Goal: Communication & Community: Answer question/provide support

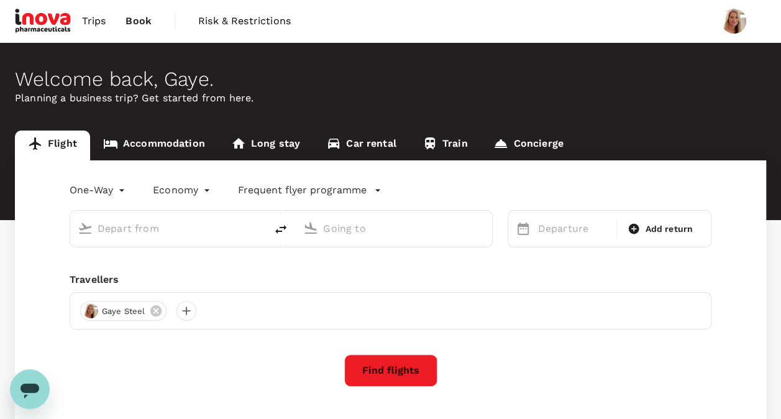
type input "roundtrip"
type input "premium-economy"
type input "Singapore Changi (SIN)"
type input "[PERSON_NAME][GEOGRAPHIC_DATA][PERSON_NAME] (SYD)"
type input "Singapore Changi (SIN)"
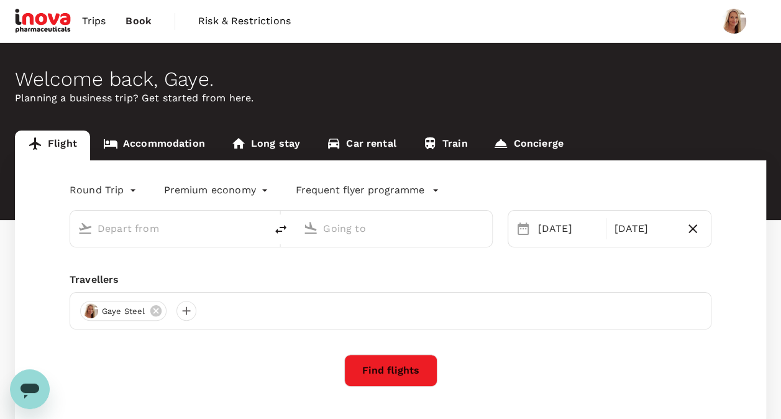
type input "[PERSON_NAME][GEOGRAPHIC_DATA][PERSON_NAME] (SYD)"
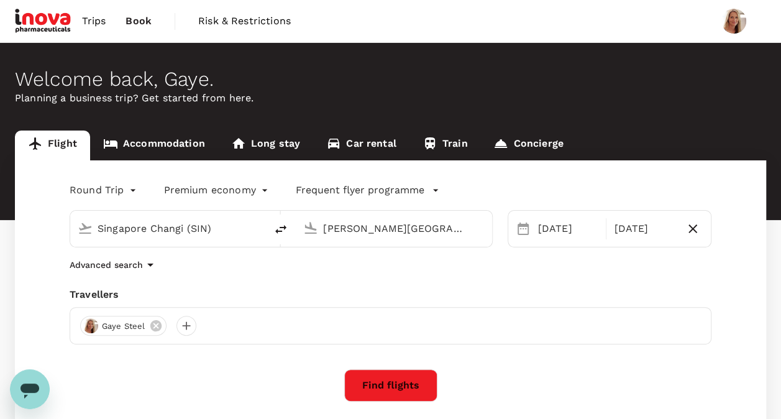
click at [96, 21] on span "Trips" at bounding box center [94, 21] width 24 height 15
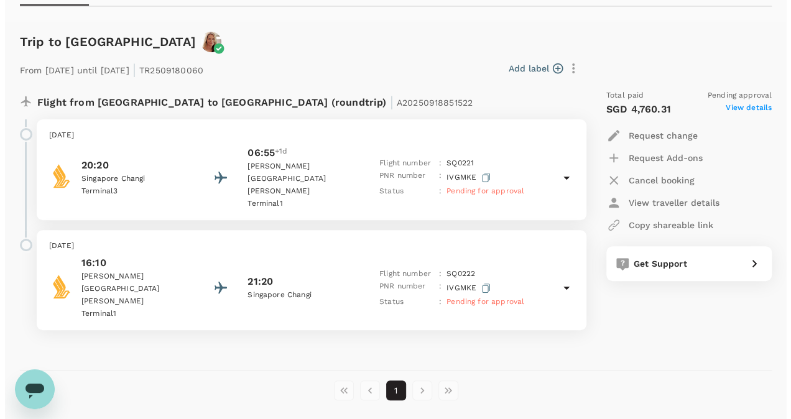
scroll to position [152, 0]
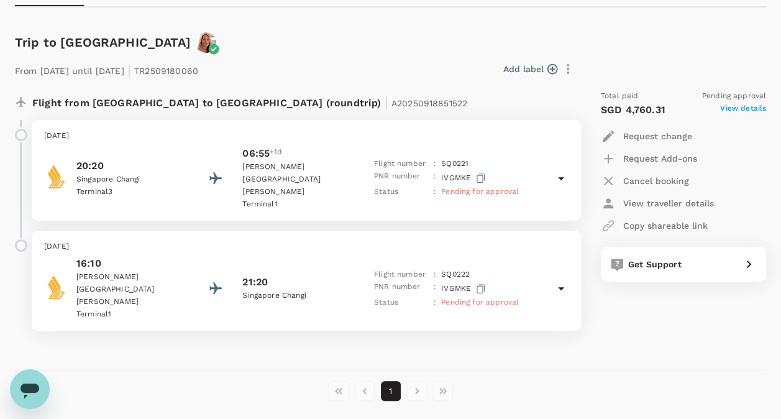
click at [746, 107] on span "View details" at bounding box center [743, 110] width 46 height 15
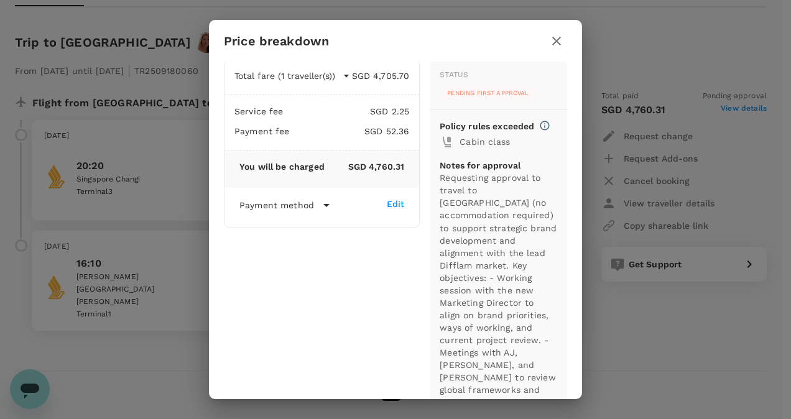
scroll to position [0, 0]
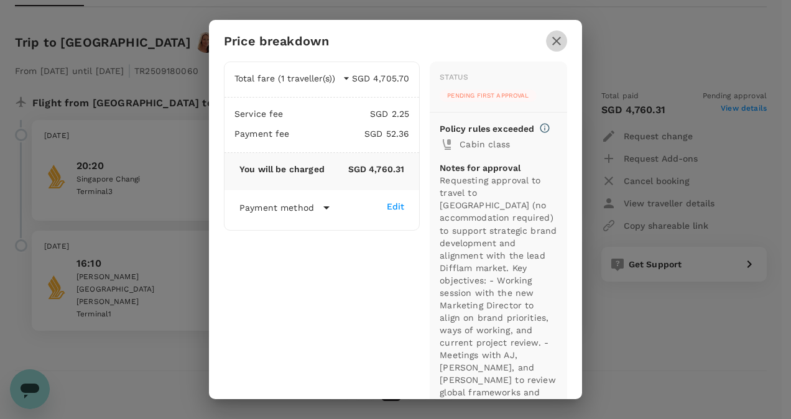
click at [557, 41] on icon "button" at bounding box center [556, 41] width 9 height 9
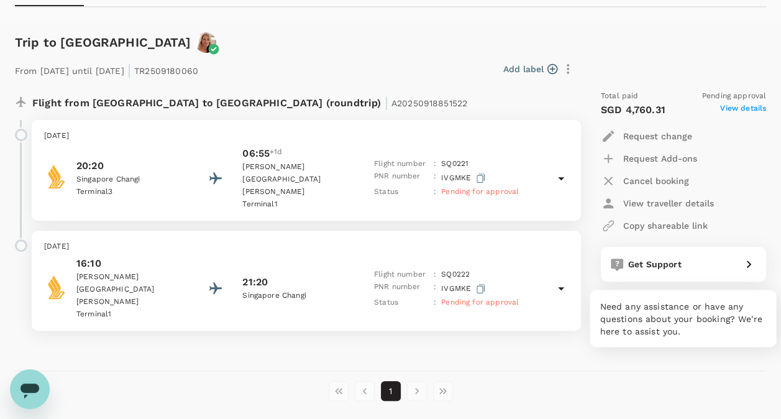
click at [656, 257] on div "Get Support" at bounding box center [679, 261] width 113 height 17
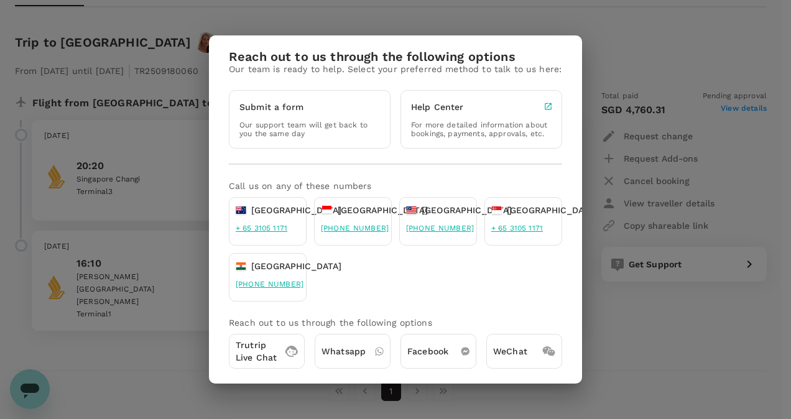
click at [259, 359] on p "Trutrip Live Chat" at bounding box center [256, 351] width 41 height 25
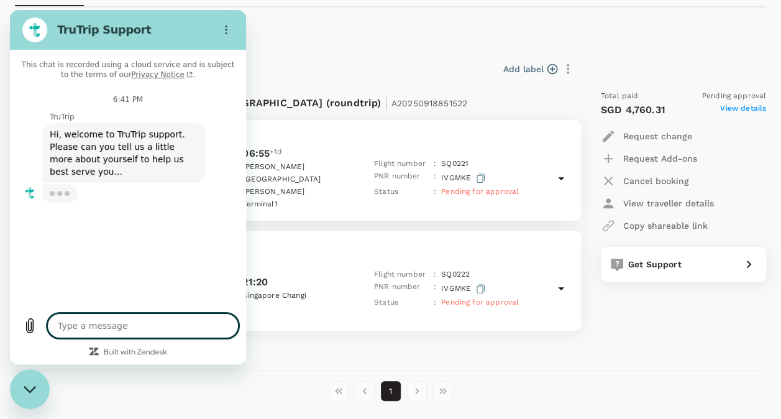
type textarea "x"
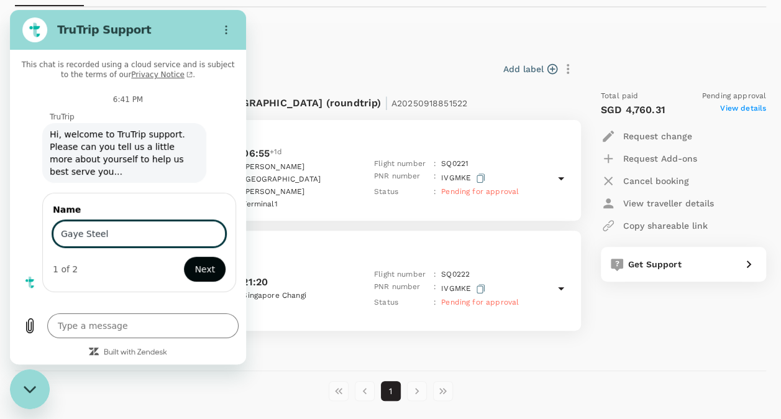
type input "Gaye Steel"
click at [209, 262] on span "Next" at bounding box center [205, 269] width 21 height 15
type textarea "x"
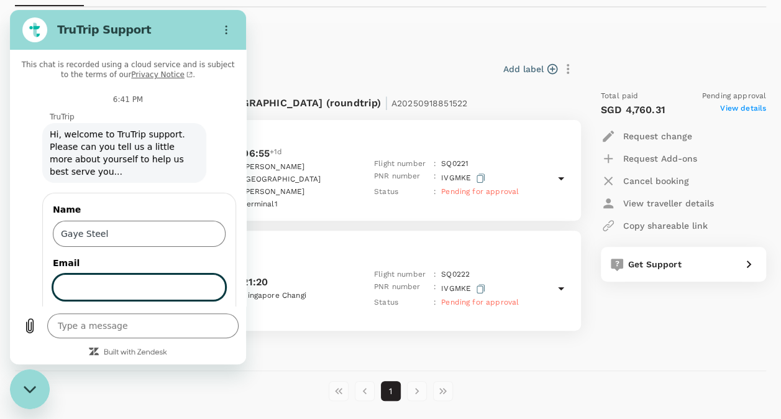
scroll to position [39, 0]
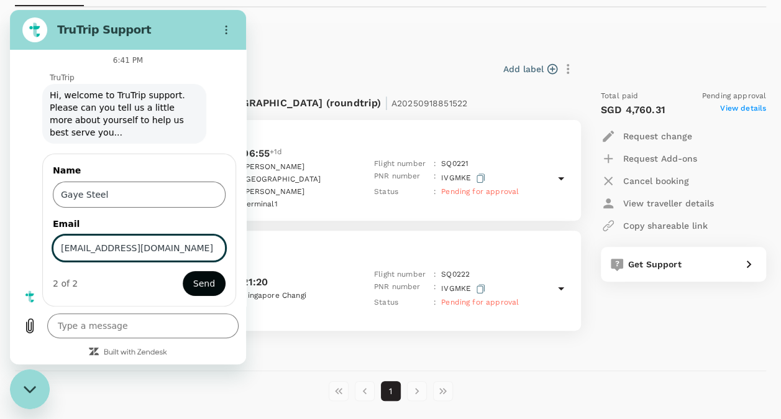
type input "[EMAIL_ADDRESS][DOMAIN_NAME]"
click at [196, 286] on span "Send" at bounding box center [204, 283] width 22 height 15
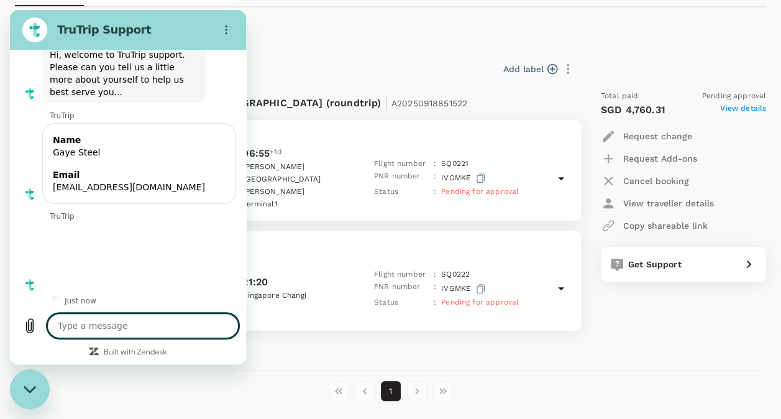
scroll to position [82, 0]
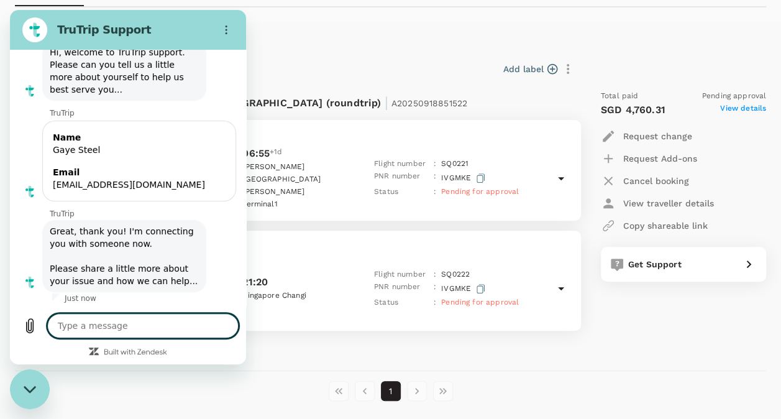
click at [113, 327] on textarea at bounding box center [142, 325] width 191 height 25
type textarea "x"
type textarea "W"
type textarea "x"
type textarea "Wa"
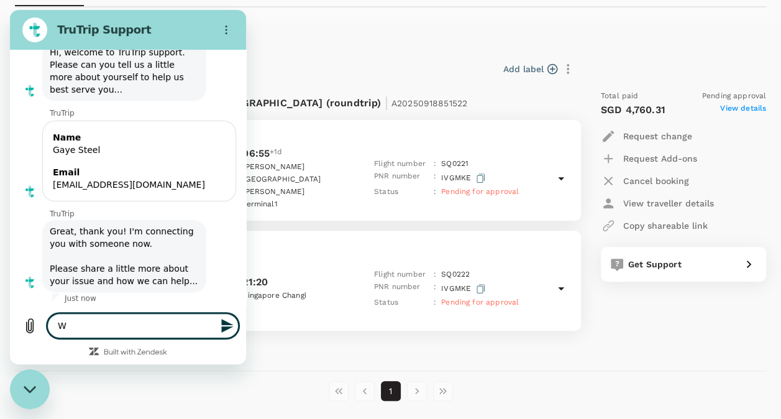
type textarea "x"
type textarea "Wan"
type textarea "x"
type textarea "Want"
type textarea "x"
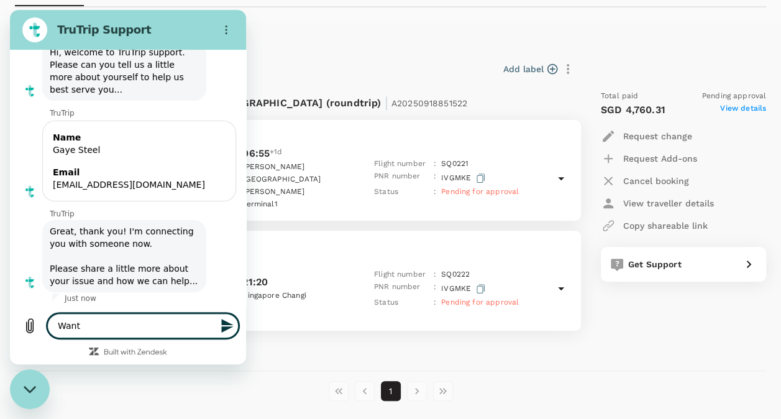
type textarea "Wanti"
type textarea "x"
type textarea "Wantin"
type textarea "x"
type textarea "Wanting"
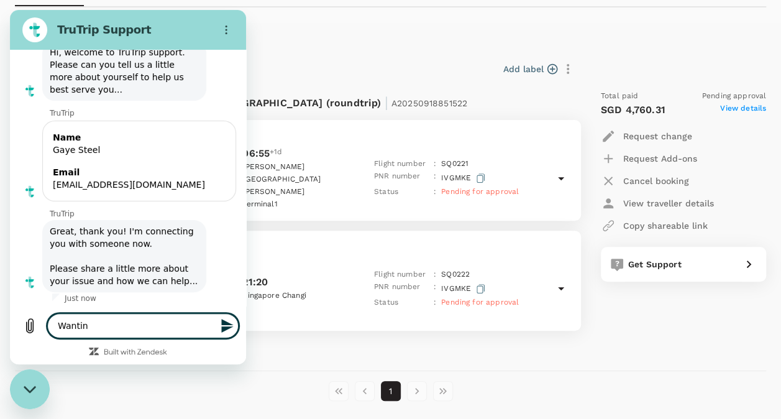
type textarea "x"
type textarea "Wanting"
type textarea "x"
type textarea "Wanting t"
type textarea "x"
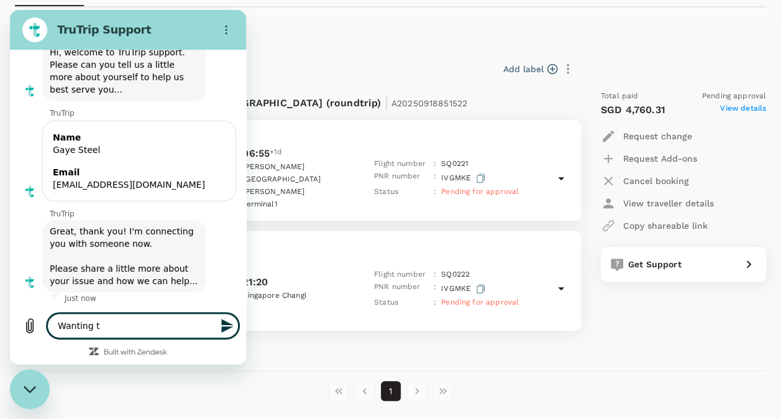
type textarea "Wanting to"
type textarea "x"
type textarea "Wanting to"
type textarea "x"
type textarea "Wanting to f"
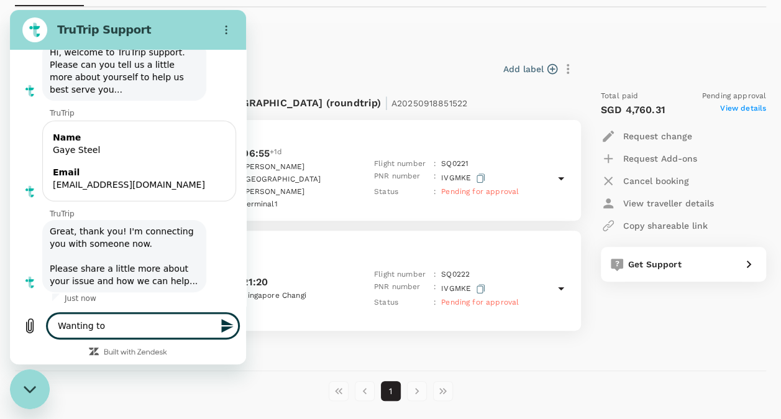
type textarea "x"
type textarea "Wanting to fo"
type textarea "x"
type textarea "Wanting to fol"
type textarea "x"
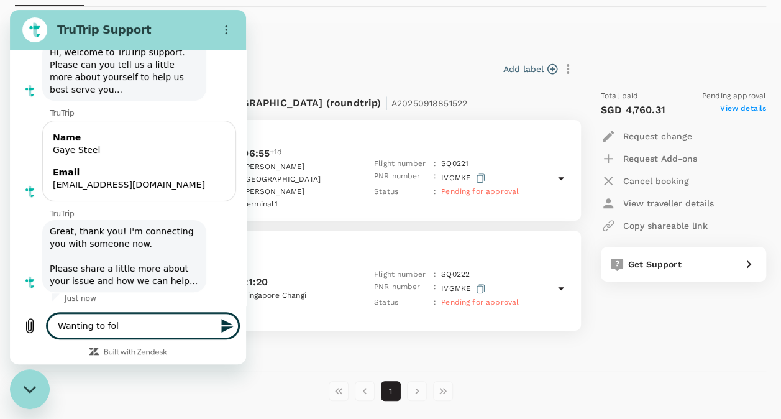
type textarea "Wanting to foll"
type textarea "x"
type textarea "Wanting to follo"
type textarea "x"
type textarea "Wanting to follow"
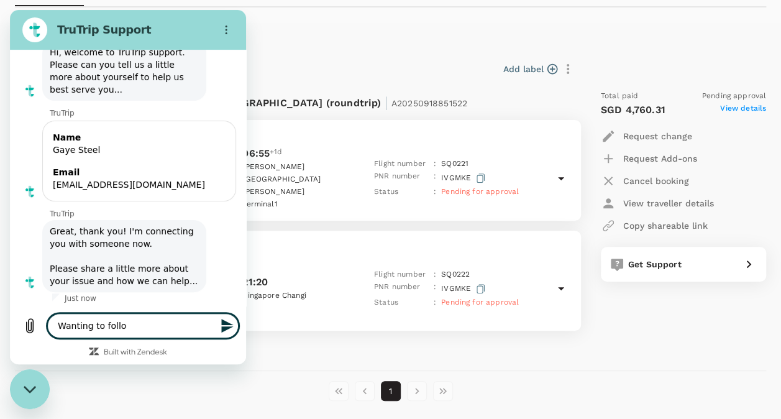
type textarea "x"
type textarea "Wanting to follow"
type textarea "x"
type textarea "Wanting to follow u"
type textarea "x"
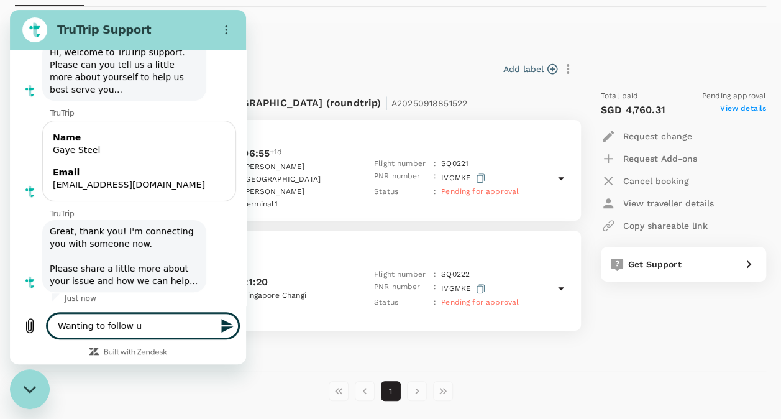
type textarea "Wanting to follow up"
type textarea "x"
type textarea "Wanting to follow up"
type textarea "x"
type textarea "Wanting to follow up o"
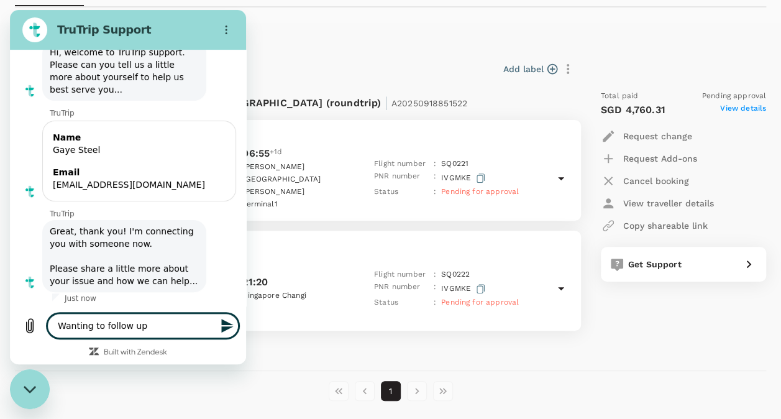
type textarea "x"
type textarea "Wanting to follow up on"
type textarea "x"
type textarea "Wanting to follow up on"
type textarea "x"
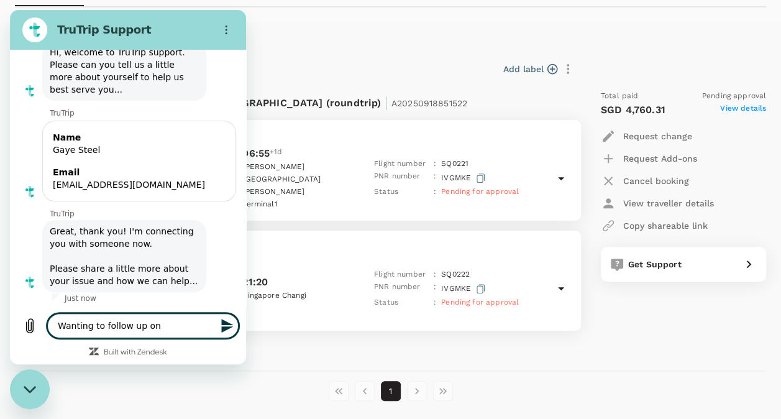
type textarea "Wanting to follow up on s"
type textarea "x"
type textarea "Wanting to follow up on st"
type textarea "x"
type textarea "Wanting to follow up on sta"
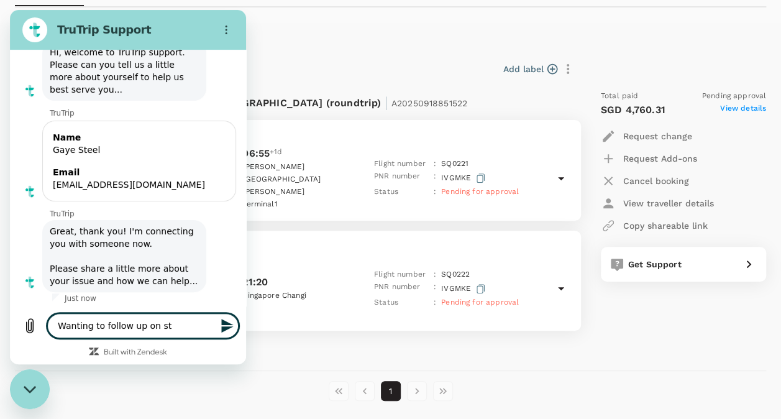
type textarea "x"
type textarea "Wanting to follow up on stat"
type textarea "x"
type textarea "Wanting to follow up on statu"
type textarea "x"
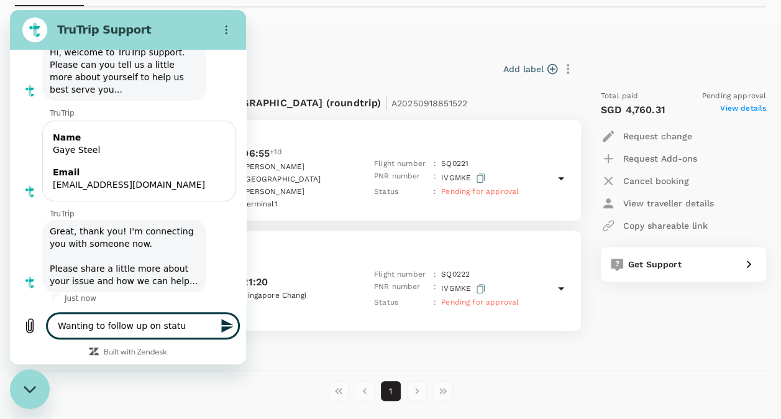
type textarea "Wanting to follow up on status"
type textarea "x"
type textarea "Wanting to follow up on status"
type textarea "x"
type textarea "Wanting to follow up on status o"
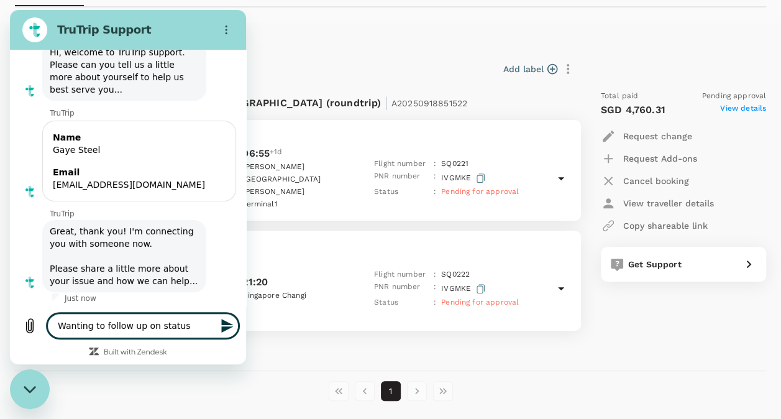
type textarea "x"
type textarea "Wanting to follow up on status of"
type textarea "x"
type textarea "Wanting to follow up on status of"
type textarea "x"
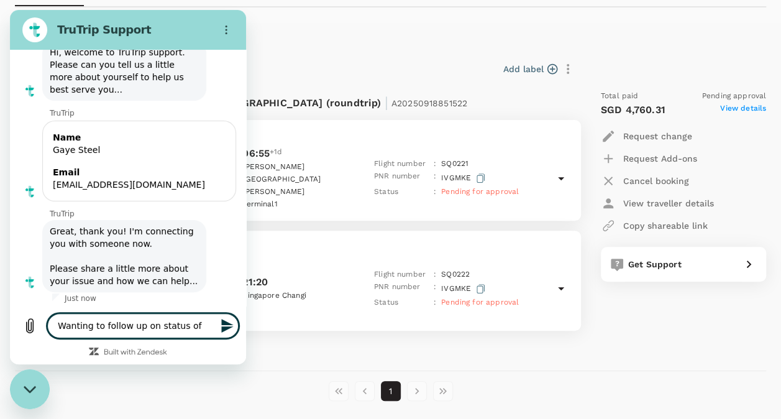
type textarea "Wanting to follow up on status of t"
type textarea "x"
type textarea "Wanting to follow up on status of th"
type textarea "x"
type textarea "Wanting to follow up on status of thi"
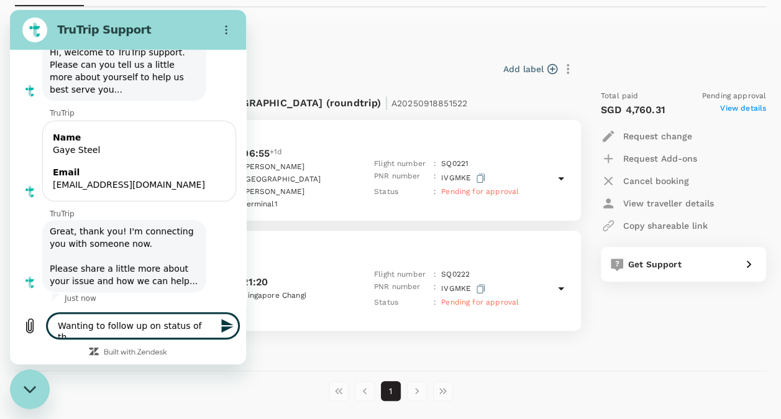
type textarea "x"
type textarea "Wanting to follow up on status of this"
type textarea "x"
type textarea "Wanting to follow up on status of this"
type textarea "x"
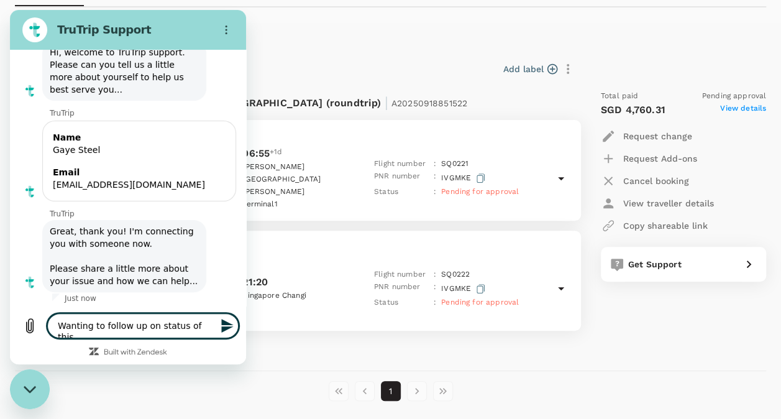
type textarea "Wanting to follow up on status of this b"
type textarea "x"
type textarea "Wanting to follow up on status of this bo"
type textarea "x"
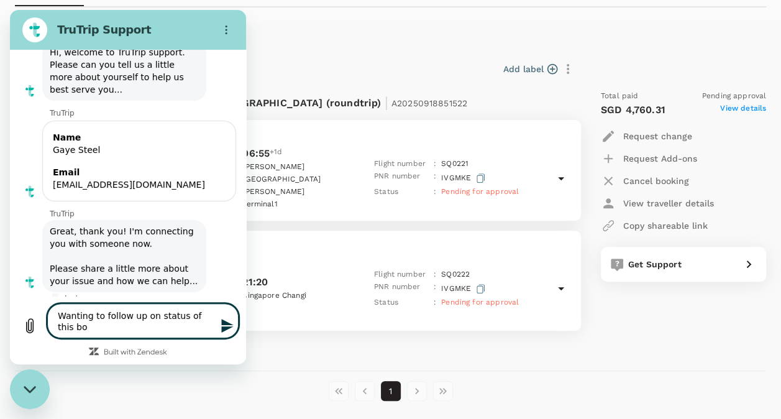
type textarea "Wanting to follow up on status of this boo"
type textarea "x"
type textarea "Wanting to follow up on status of this book"
type textarea "x"
type textarea "Wanting to follow up on status of this boo"
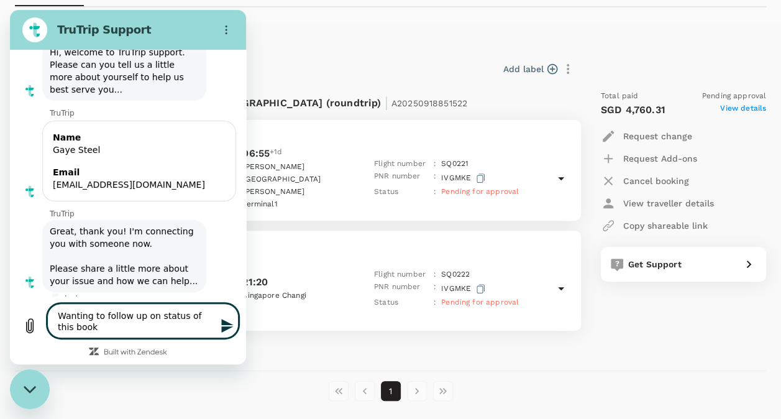
type textarea "x"
type textarea "Wanting to follow up on status of this bo"
type textarea "x"
type textarea "Wanting to follow up on status of this b"
type textarea "x"
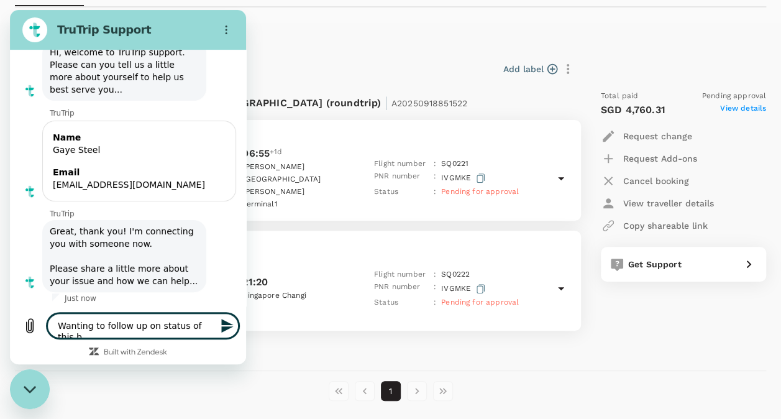
type textarea "Wanting to follow up on status of this"
type textarea "x"
type textarea "Wanting to follow up on status of this f"
type textarea "x"
type textarea "Wanting to follow up on status of this fl"
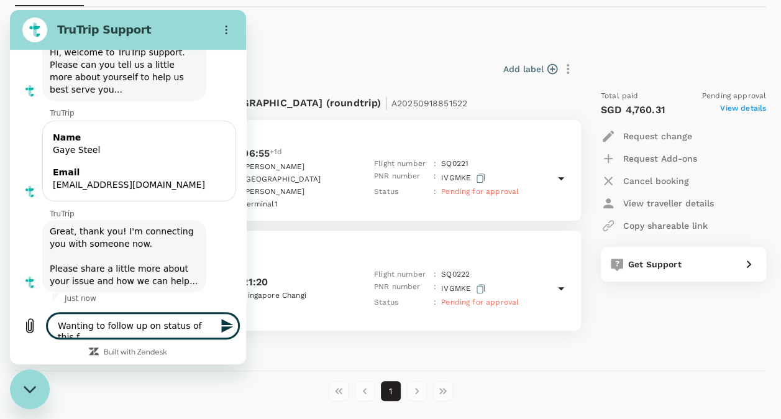
type textarea "x"
type textarea "Wanting to follow up on status of this fli"
type textarea "x"
type textarea "Wanting to follow up on status of this flig"
type textarea "x"
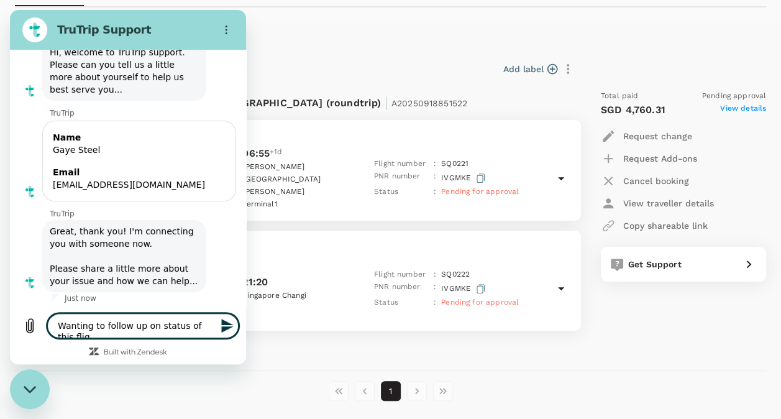
type textarea "Wanting to follow up on status of this fligh"
type textarea "x"
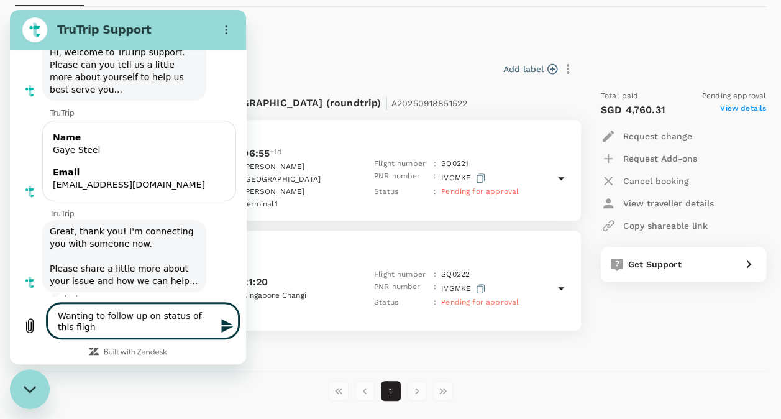
type textarea "Wanting to follow up on status of this flight"
type textarea "x"
type textarea "Wanting to follow up on status of this flight"
type textarea "x"
type textarea "Wanting to follow up on status of this flight r"
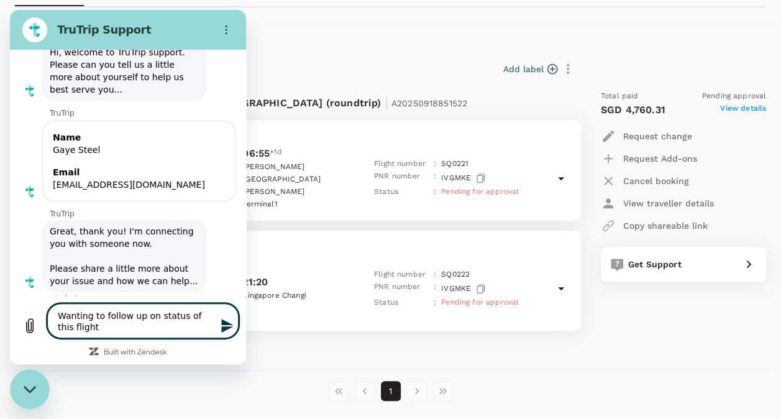
type textarea "x"
type textarea "Wanting to follow up on status of this flight re"
type textarea "x"
type textarea "Wanting to follow up on status of this flight req"
type textarea "x"
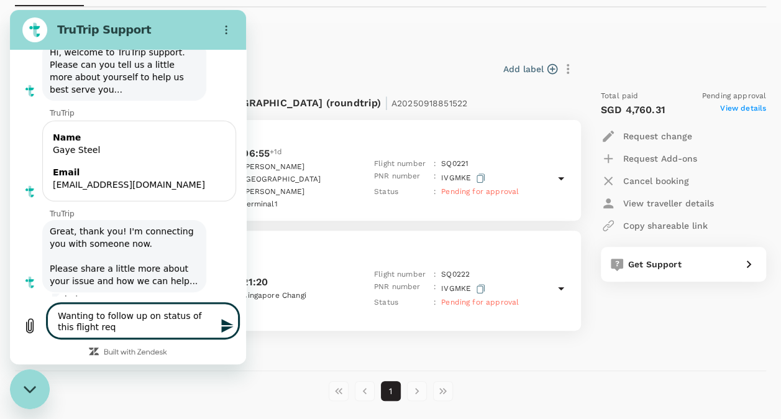
type textarea "Wanting to follow up on status of this flight requ"
type textarea "x"
type textarea "Wanting to follow up on status of this flight reque"
type textarea "x"
type textarea "Wanting to follow up on status of this flight reques"
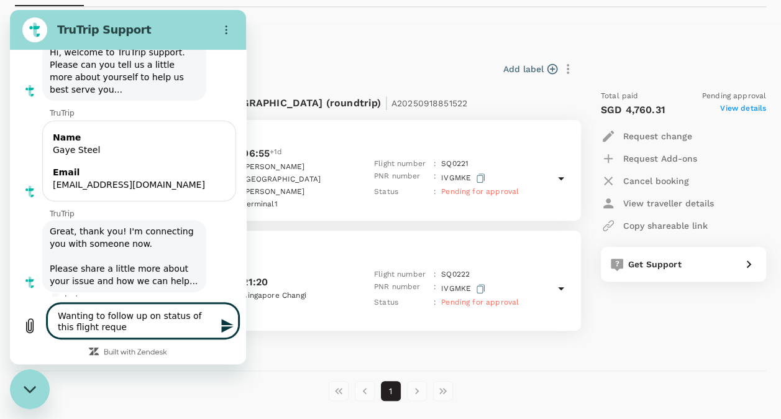
type textarea "x"
type textarea "Wanting to follow up on status of this flight request"
type textarea "x"
type textarea "Wanting to follow up on status of this flight request."
type textarea "x"
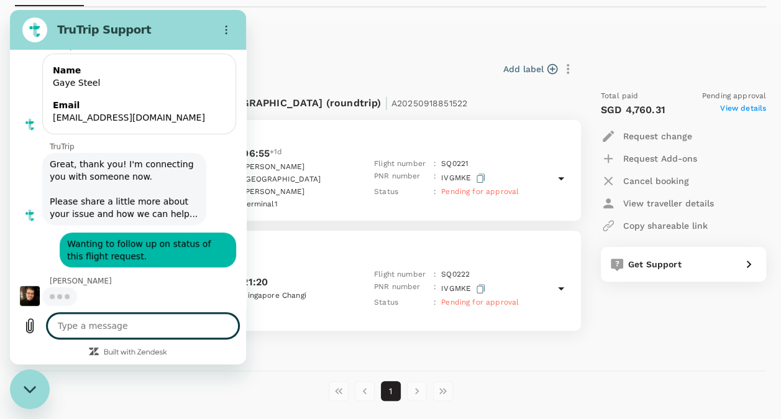
scroll to position [148, 0]
type textarea "x"
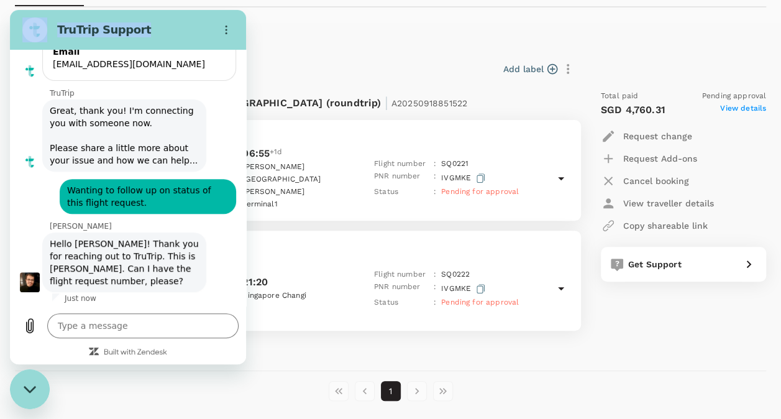
scroll to position [196, 0]
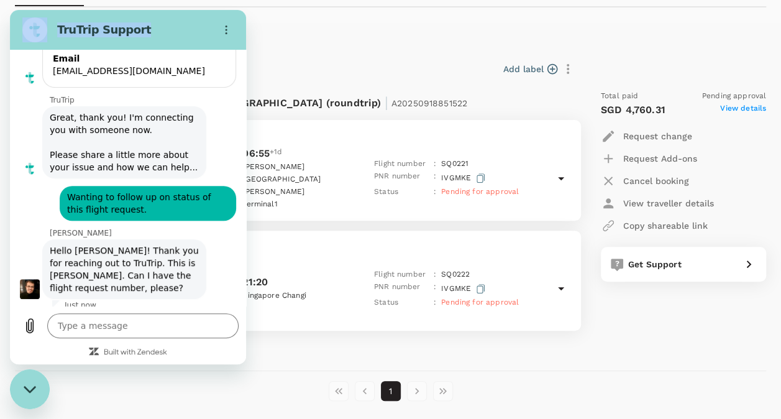
drag, startPoint x: 167, startPoint y: 21, endPoint x: 427, endPoint y: 179, distance: 304.0
click at [246, 179] on html "TruTrip Support This chat is recorded using a cloud service and is subject to t…" at bounding box center [128, 187] width 236 height 354
drag, startPoint x: 417, startPoint y: 169, endPoint x: 418, endPoint y: 183, distance: 13.7
click at [418, 186] on p "Status" at bounding box center [401, 192] width 55 height 12
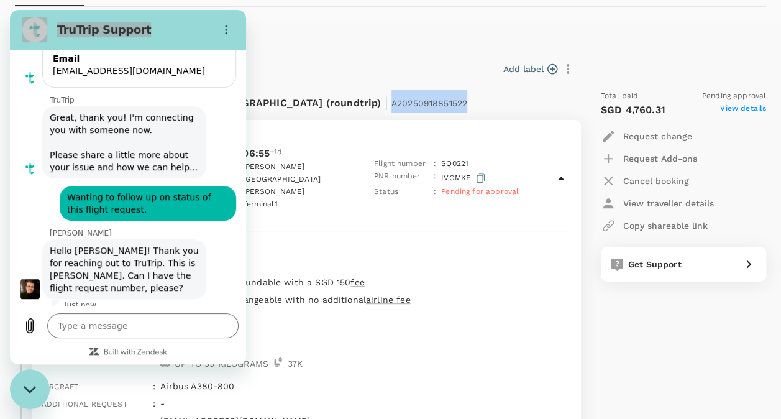
drag, startPoint x: 267, startPoint y: 103, endPoint x: 377, endPoint y: 102, distance: 110.0
click at [377, 102] on div "Flight from [GEOGRAPHIC_DATA] to [GEOGRAPHIC_DATA] (roundtrip) | A20250918851522" at bounding box center [265, 101] width 467 height 22
copy span "A20250918851522"
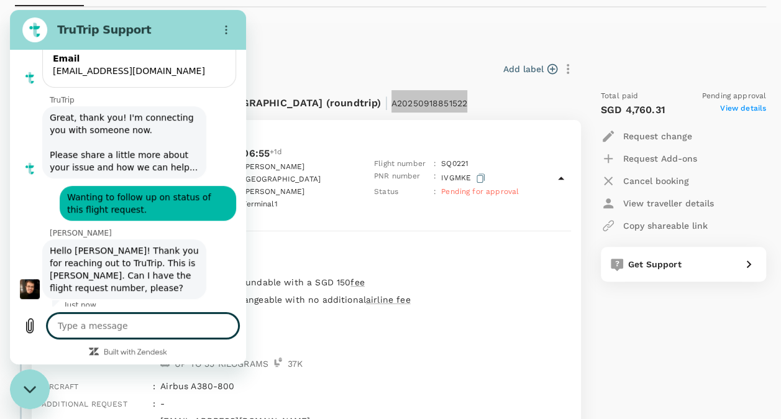
click at [135, 328] on textarea at bounding box center [142, 325] width 191 height 25
paste textarea "A20250918851522"
type textarea "A20250918851522"
type textarea "x"
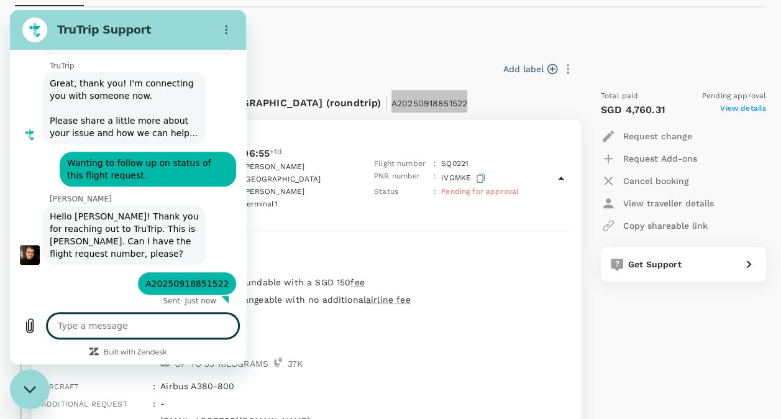
scroll to position [232, 0]
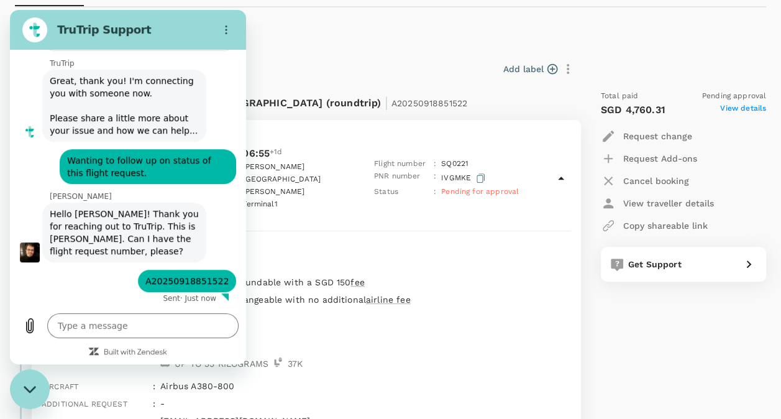
click at [486, 187] on span "Pending for approval" at bounding box center [480, 191] width 78 height 9
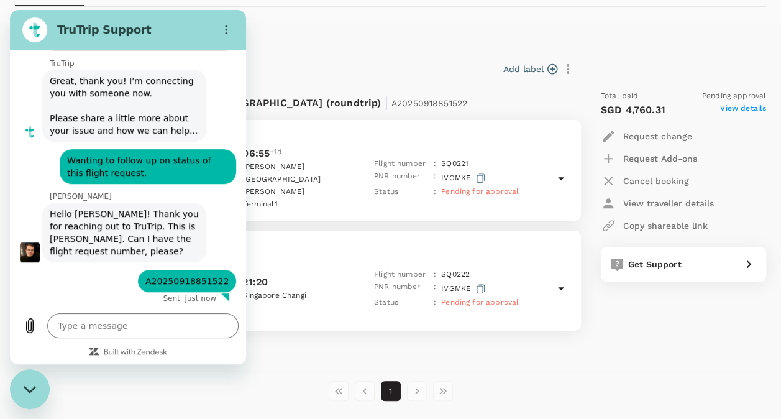
click at [495, 187] on span "Pending for approval" at bounding box center [480, 191] width 78 height 9
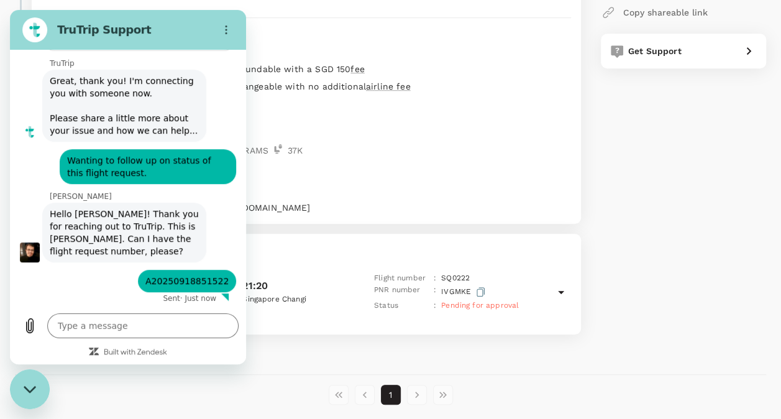
scroll to position [398, 0]
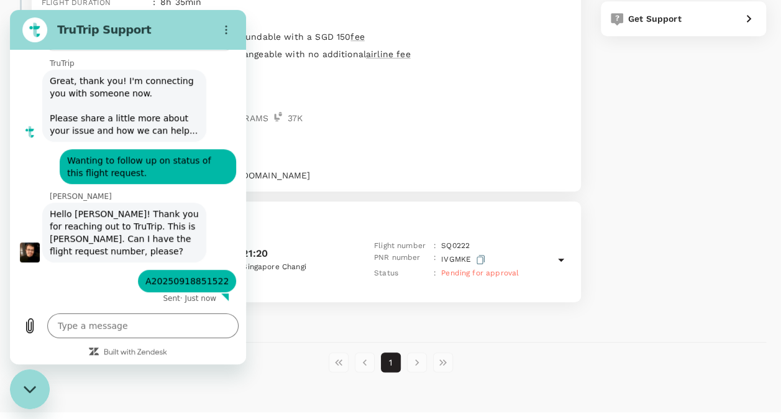
click at [419, 352] on li "pagination navigation" at bounding box center [417, 362] width 26 height 20
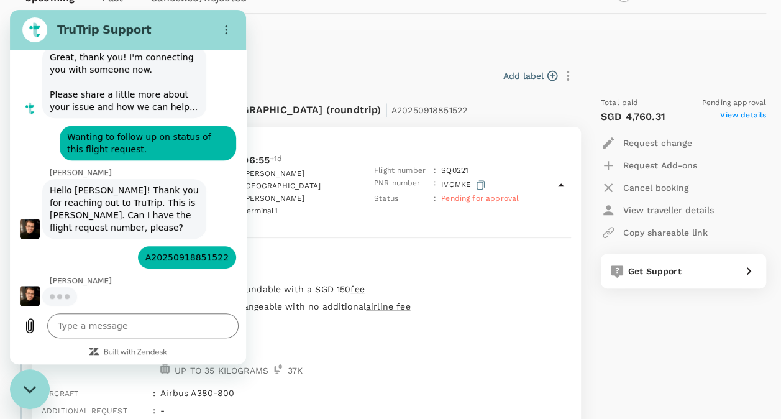
scroll to position [256, 0]
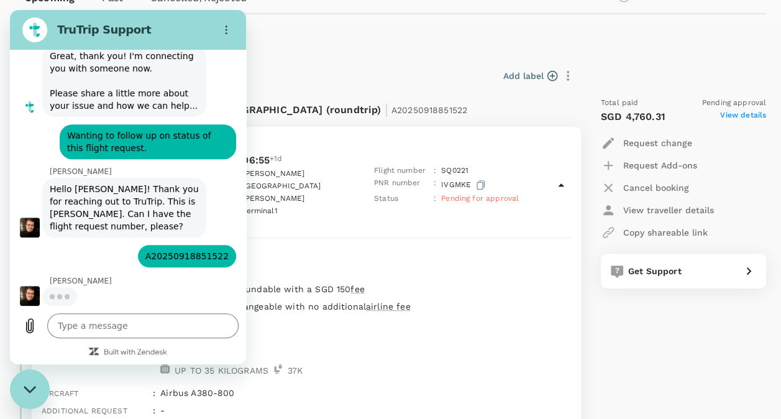
click at [730, 115] on span "View details" at bounding box center [743, 116] width 46 height 15
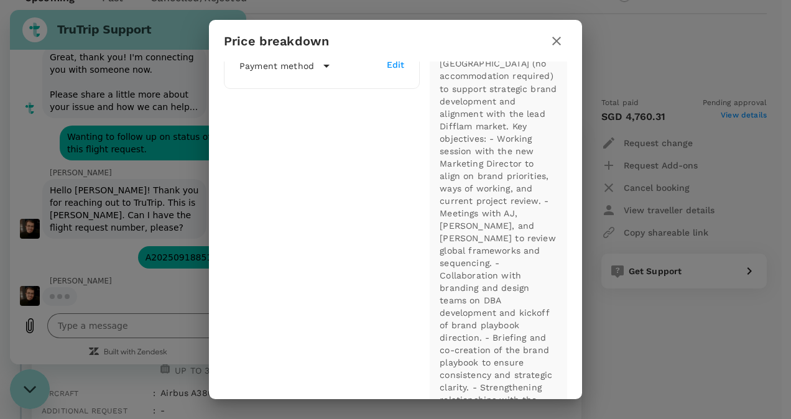
scroll to position [0, 0]
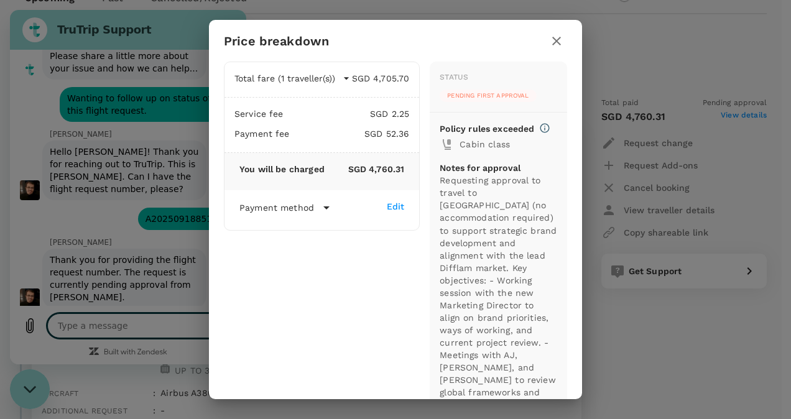
type textarea "x"
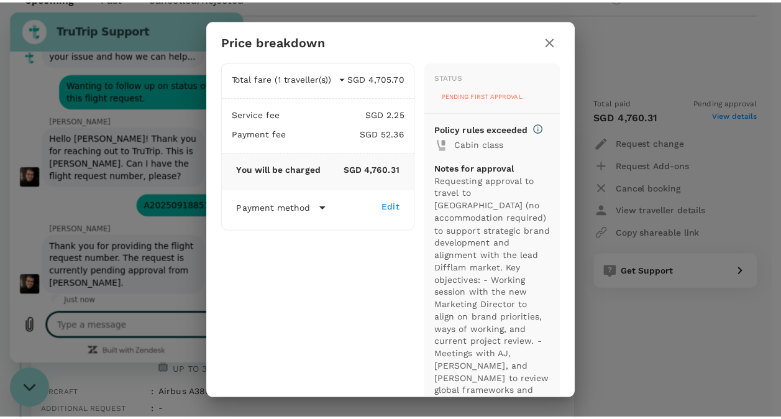
scroll to position [311, 0]
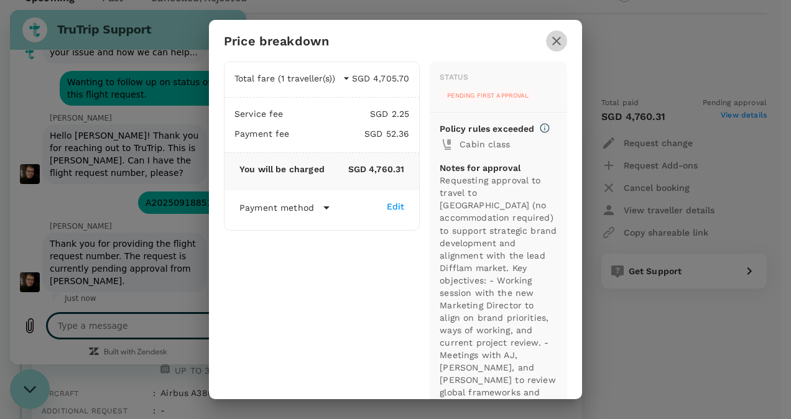
click at [557, 38] on icon "button" at bounding box center [556, 41] width 15 height 15
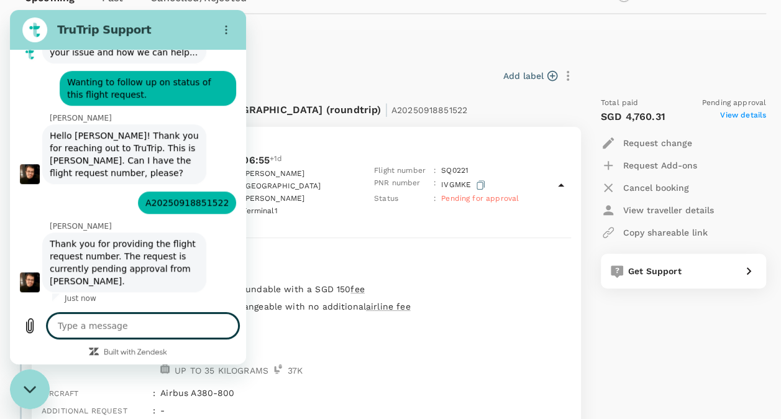
click at [81, 321] on textarea at bounding box center [142, 325] width 191 height 25
type textarea "T"
type textarea "x"
type textarea "Th"
type textarea "x"
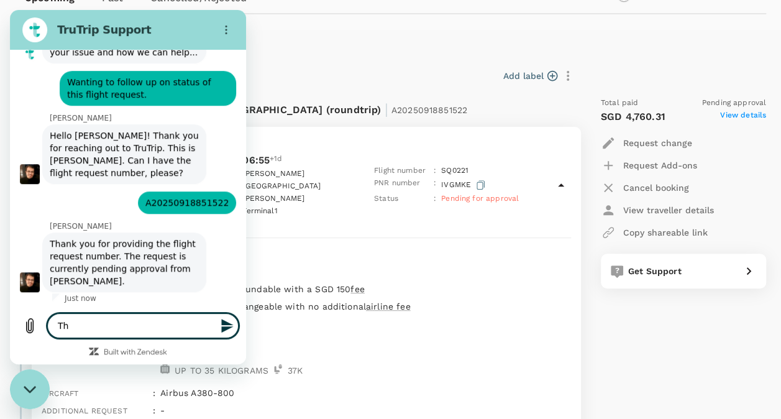
type textarea "Tha"
type textarea "x"
type textarea "Than"
type textarea "x"
type textarea "Thank"
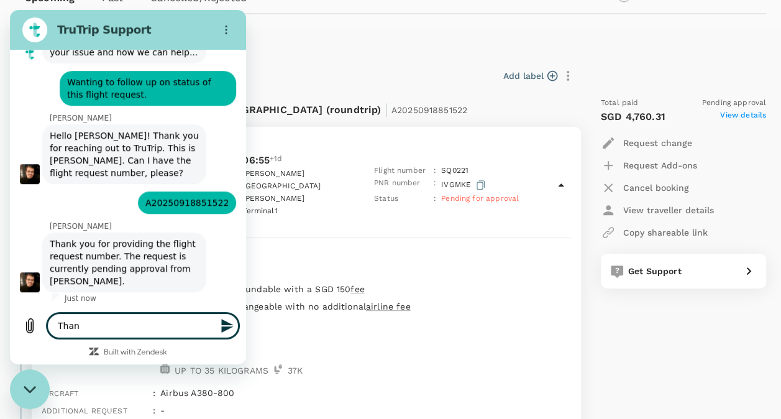
type textarea "x"
type textarea "Thank"
type textarea "x"
type textarea "Thank y"
type textarea "x"
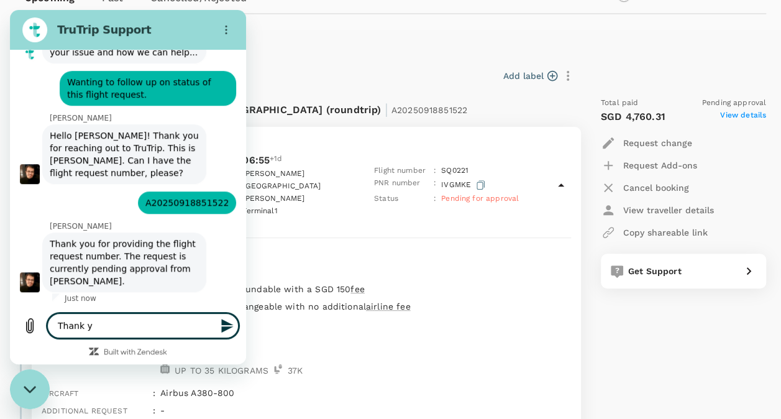
type textarea "Thank yo"
type textarea "x"
type textarea "Thank you"
type textarea "x"
type textarea "Thank you,"
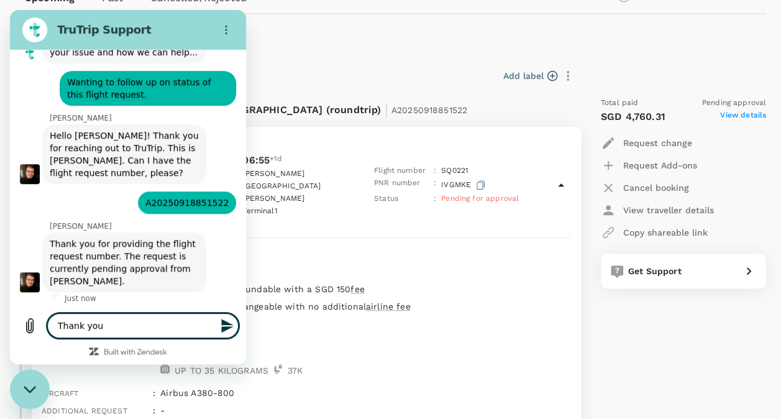
type textarea "x"
type textarea "Thank you,"
type textarea "x"
type textarea "Thank you, d"
type textarea "x"
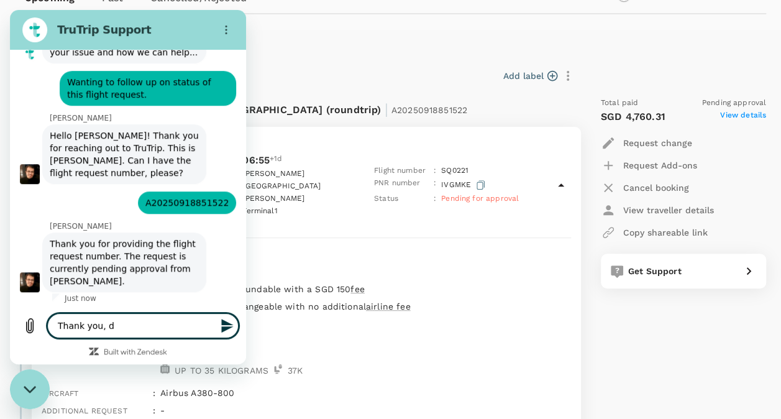
type textarea "Thank you, do"
type textarea "x"
type textarea "Thank you, [PERSON_NAME]"
type textarea "x"
type textarea "Thank you, does"
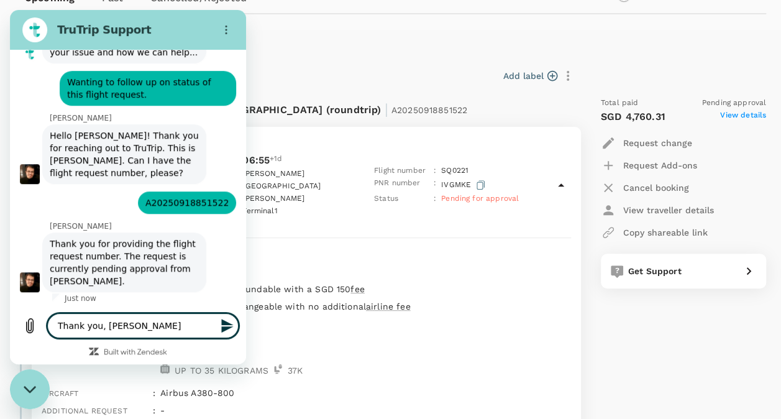
type textarea "x"
type textarea "Thank you, does"
type textarea "x"
type textarea "Thank you, does t"
type textarea "x"
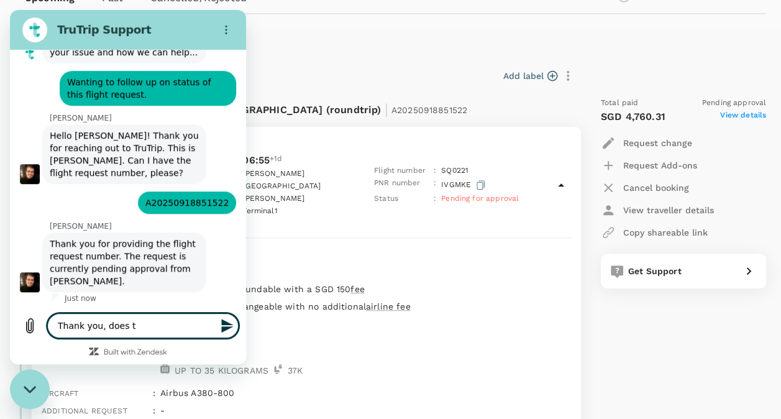
type textarea "Thank you, does th"
type textarea "x"
type textarea "Thank you, does tha"
type textarea "x"
type textarea "Thank you, does that"
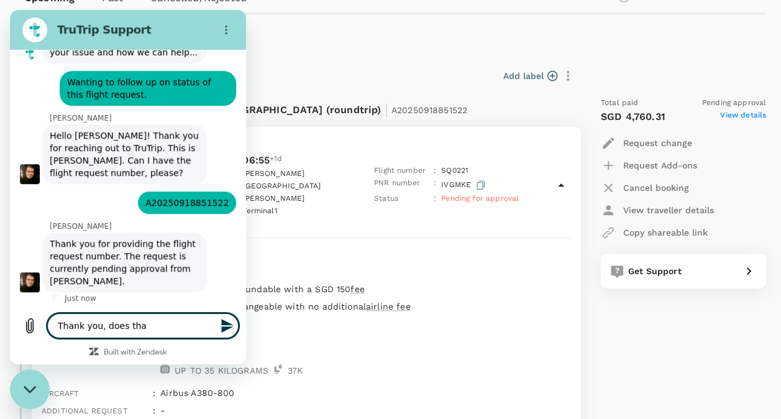
type textarea "x"
type textarea "Thank you, does that"
type textarea "x"
type textarea "Thank you, does that m"
type textarea "x"
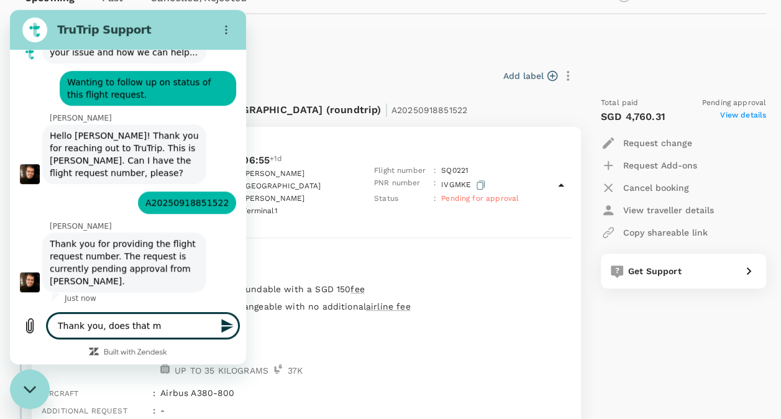
type textarea "Thank you, does that me"
type textarea "x"
type textarea "Thank you, does that mea"
type textarea "x"
type textarea "Thank you, does that mean"
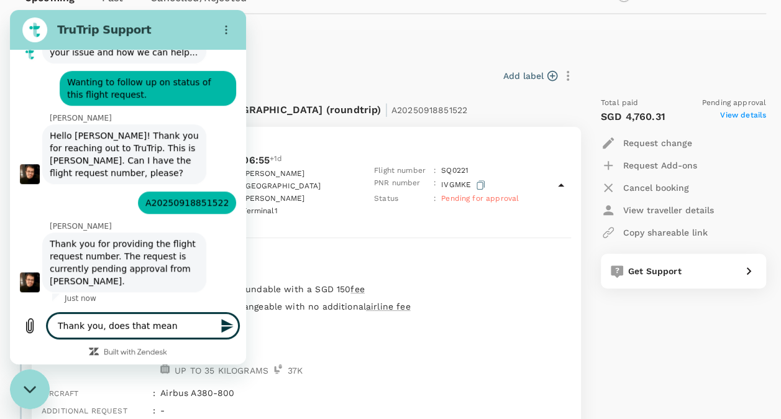
type textarea "x"
type textarea "Thank you, does that mean"
type textarea "x"
type textarea "Thank you, does that mean t"
type textarea "x"
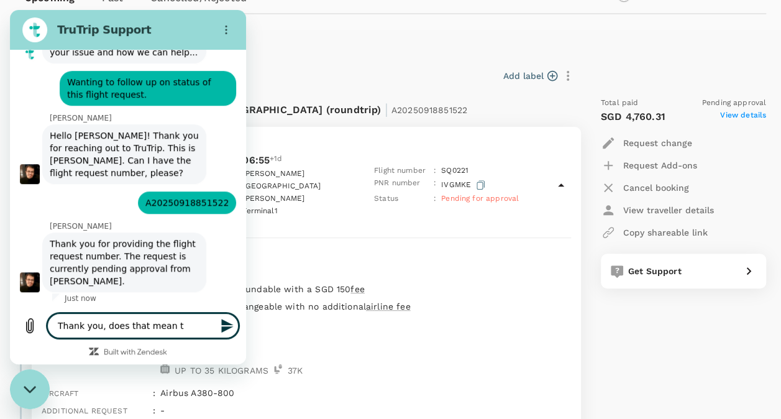
type textarea "Thank you, does that mean th"
type textarea "x"
type textarea "Thank you, does that mean the"
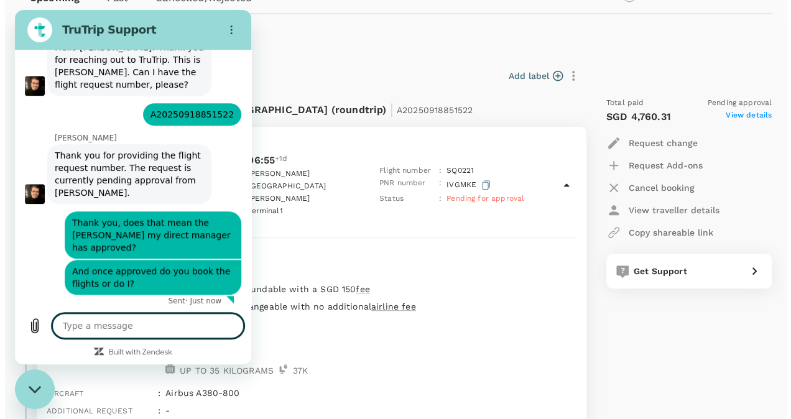
scroll to position [402, 0]
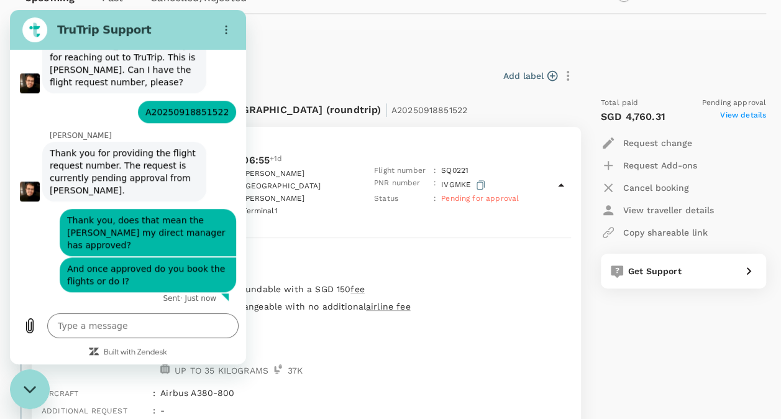
click at [741, 116] on span "View details" at bounding box center [743, 116] width 46 height 15
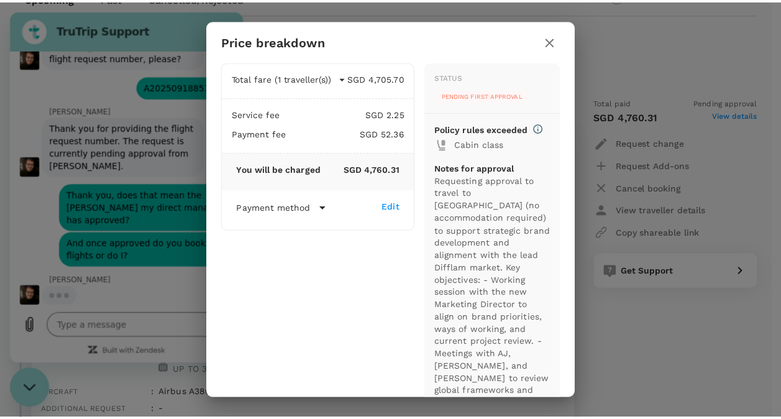
scroll to position [425, 0]
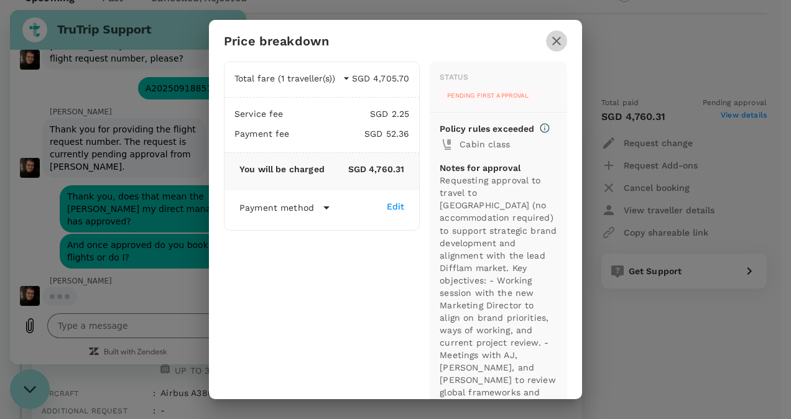
click at [558, 42] on icon "button" at bounding box center [556, 41] width 9 height 9
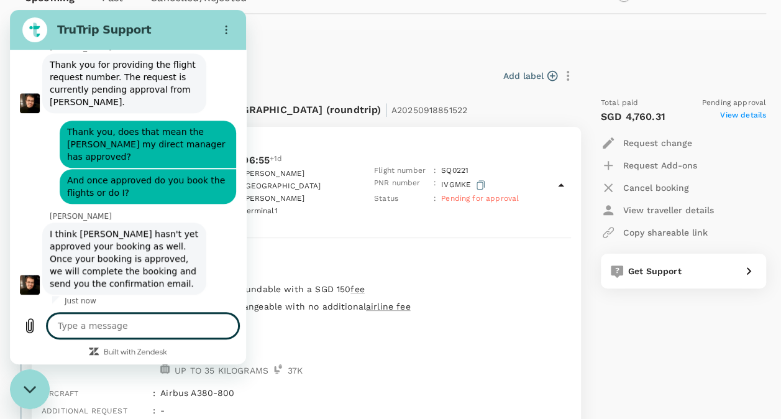
scroll to position [492, 0]
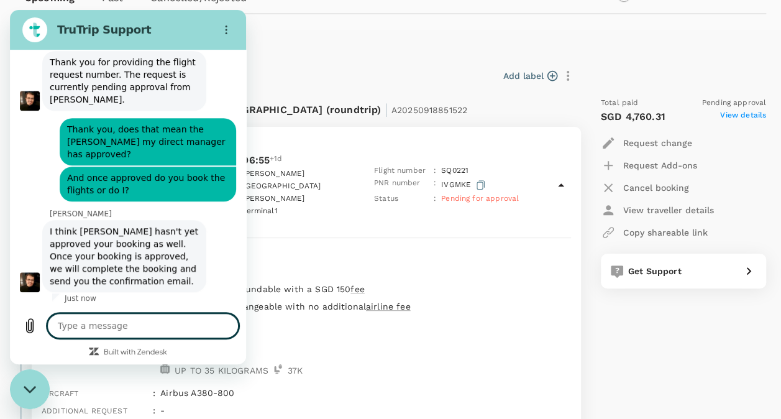
click at [168, 326] on textarea at bounding box center [142, 325] width 191 height 25
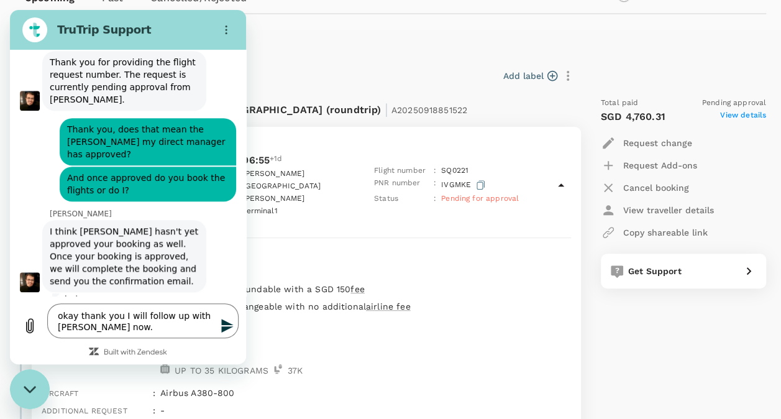
click at [226, 324] on icon "Send message" at bounding box center [227, 326] width 12 height 14
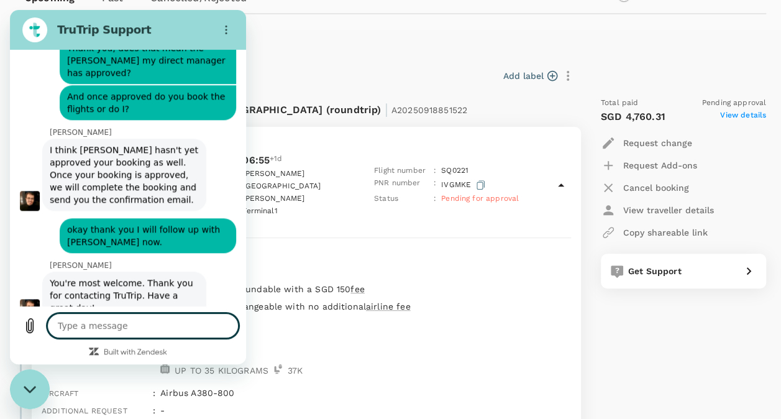
scroll to position [600, 0]
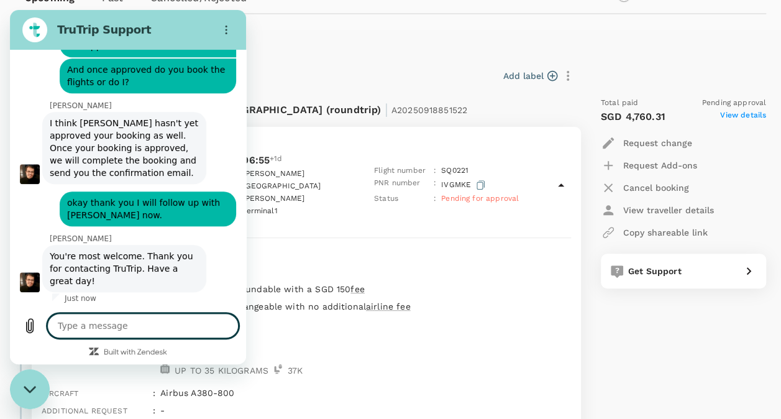
click at [155, 328] on textarea at bounding box center [142, 325] width 191 height 25
click at [229, 327] on icon "Send message" at bounding box center [227, 326] width 12 height 14
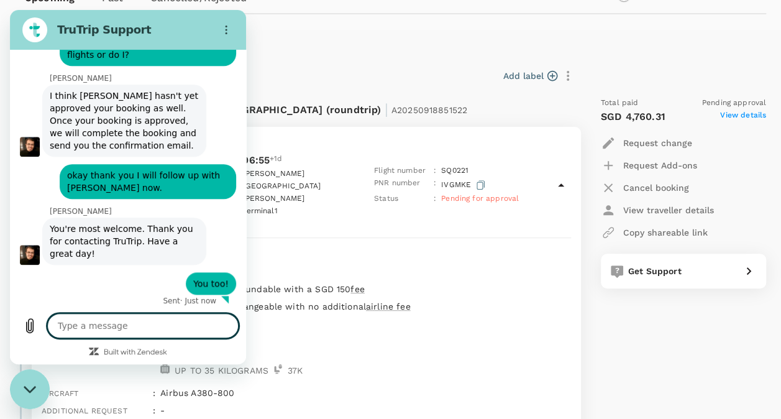
scroll to position [630, 0]
